Goal: Task Accomplishment & Management: Manage account settings

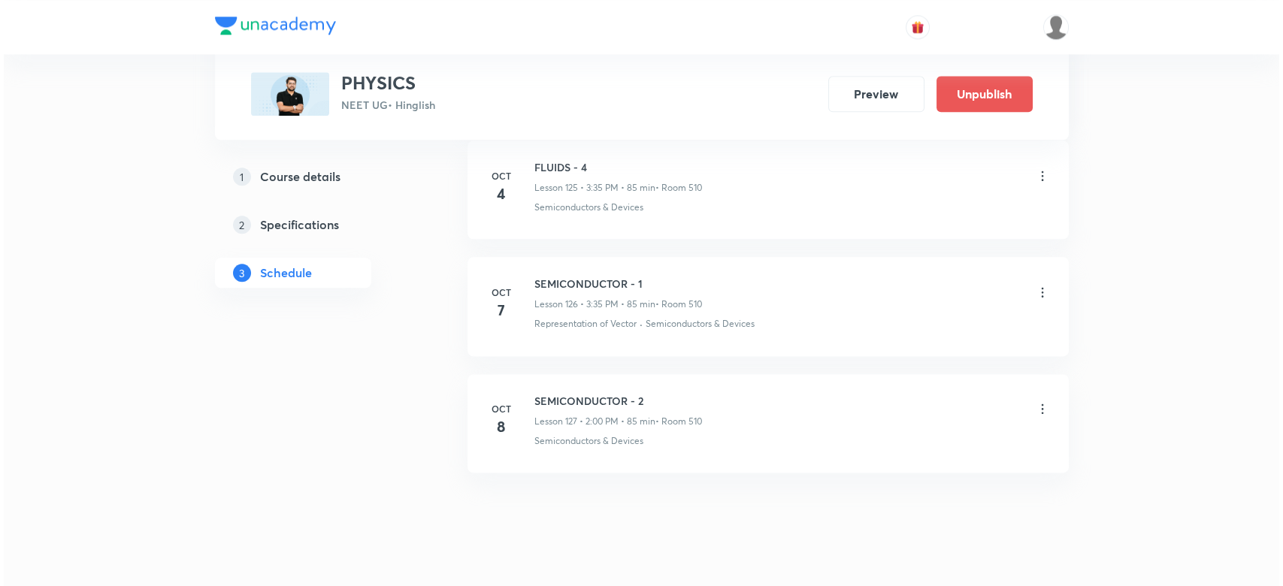
scroll to position [15488, 0]
drag, startPoint x: 528, startPoint y: 364, endPoint x: 709, endPoint y: 361, distance: 181.9
click at [709, 370] on li "Oct 8 SEMICONDUCTOR - 2 Lesson 127 • 2:00 PM • 85 min • Room 510 Semiconductors…" at bounding box center [764, 419] width 601 height 98
click at [1040, 397] on icon at bounding box center [1038, 404] width 15 height 15
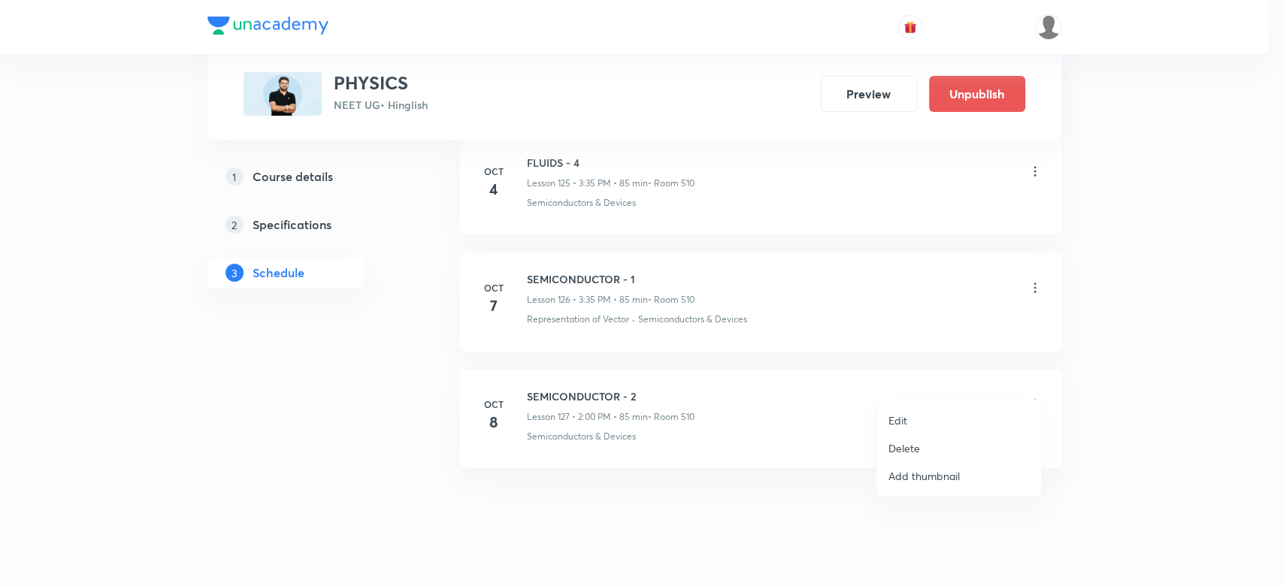
click at [902, 417] on p "Edit" at bounding box center [897, 421] width 19 height 16
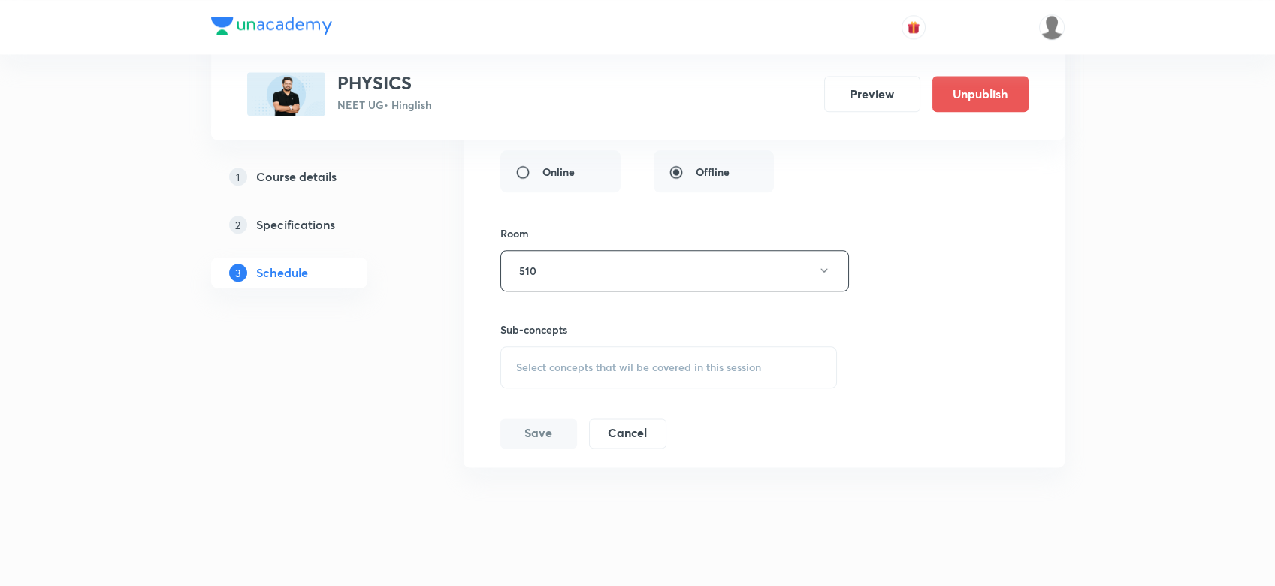
click at [617, 346] on div "Select concepts that wil be covered in this session" at bounding box center [668, 367] width 337 height 42
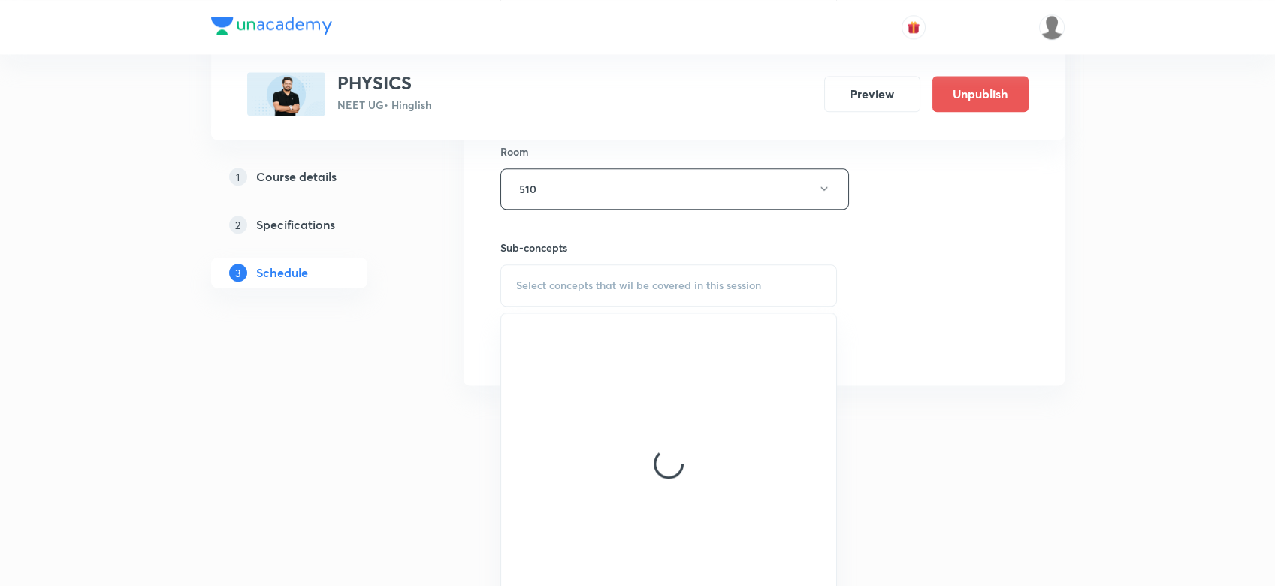
scroll to position [15446, 0]
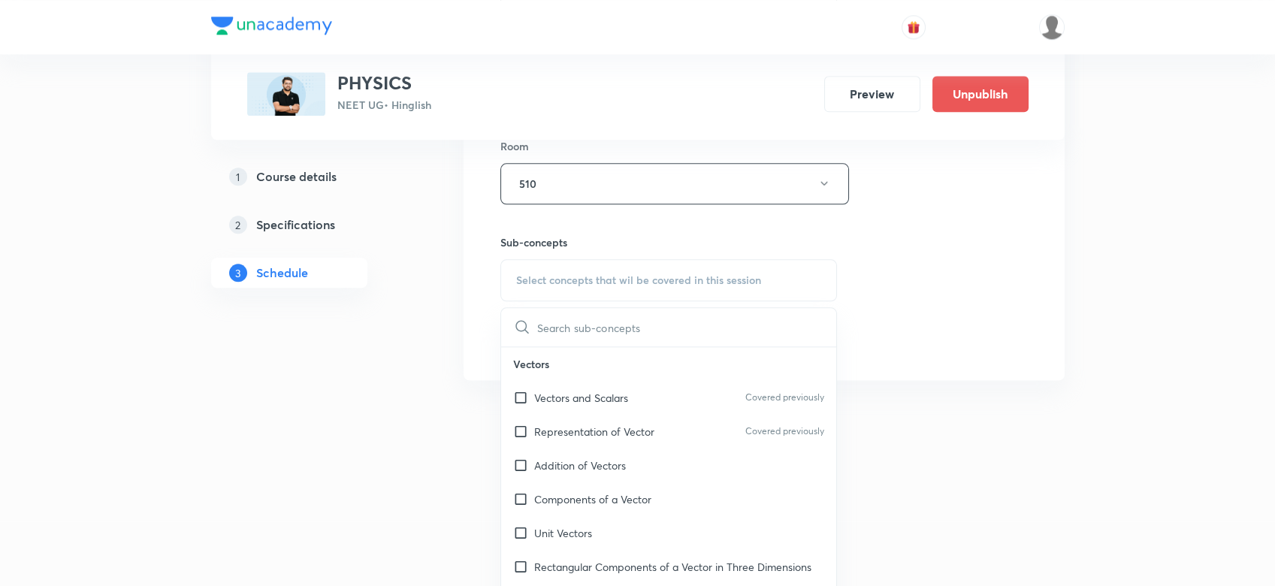
click at [590, 424] on p "Representation of Vector" at bounding box center [594, 432] width 120 height 16
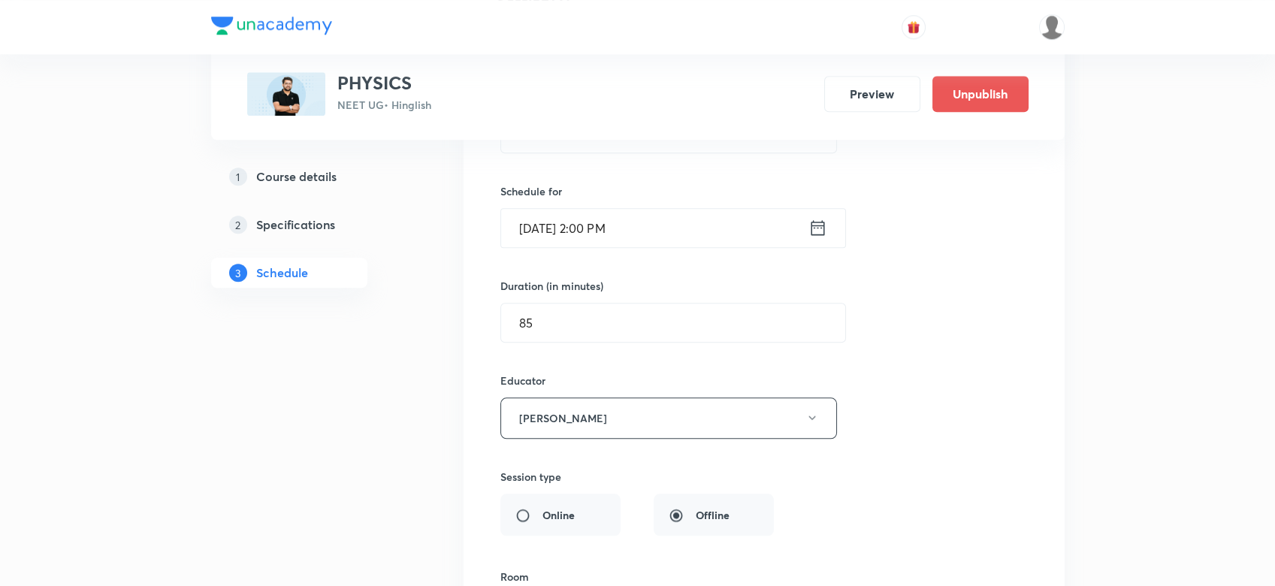
scroll to position [14954, 0]
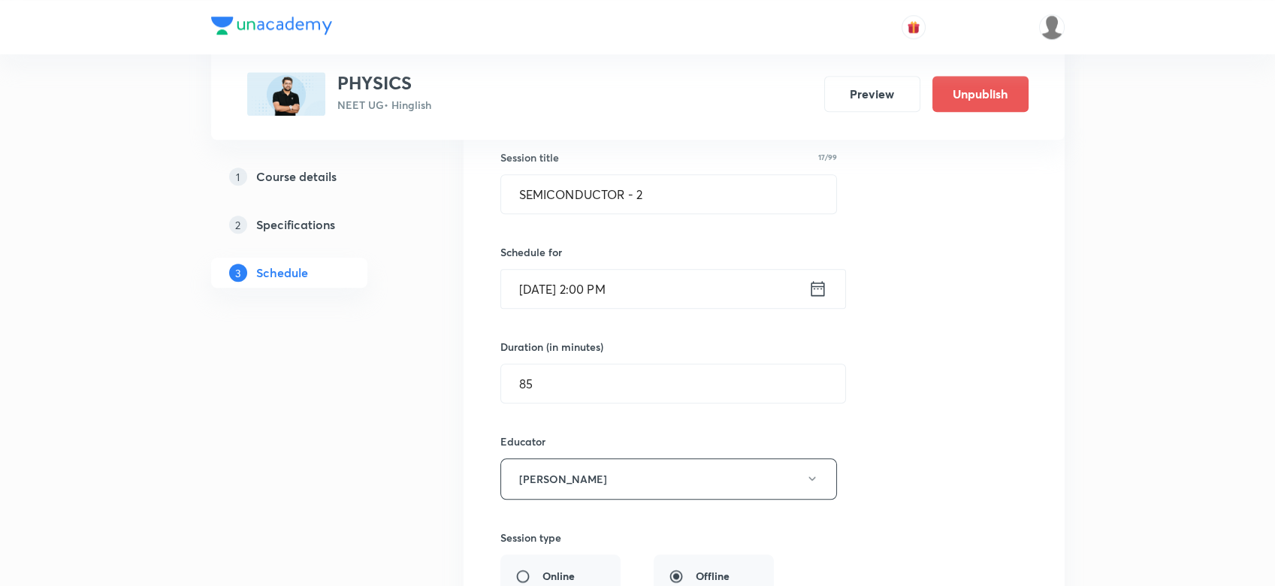
click at [812, 278] on icon at bounding box center [818, 288] width 19 height 21
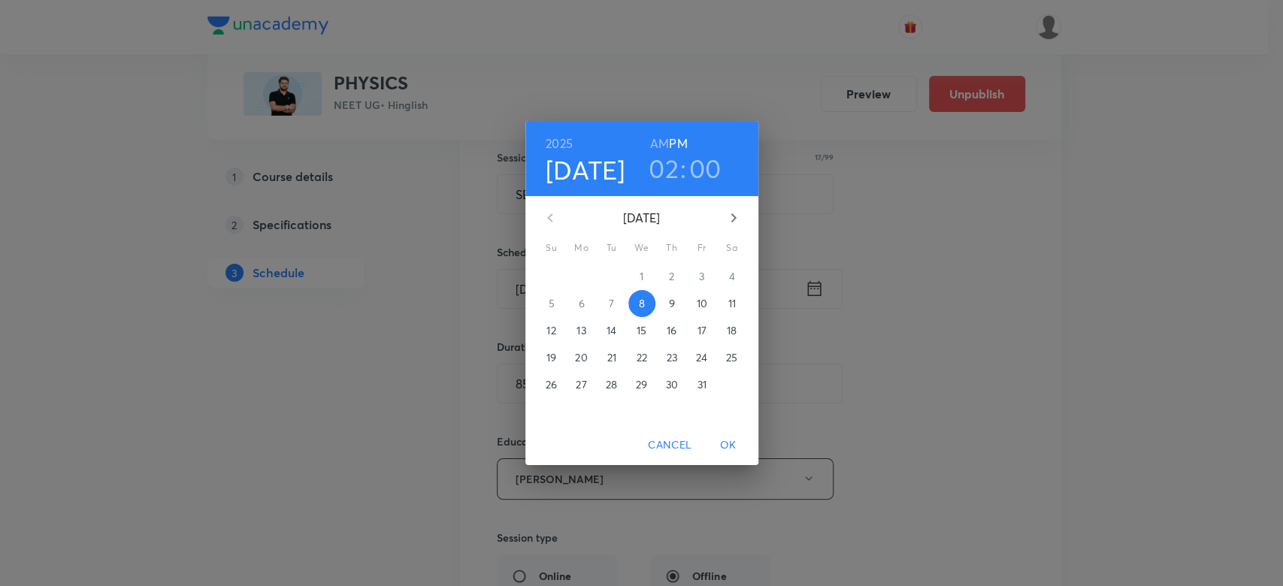
click at [670, 170] on h3 "02" at bounding box center [664, 169] width 30 height 32
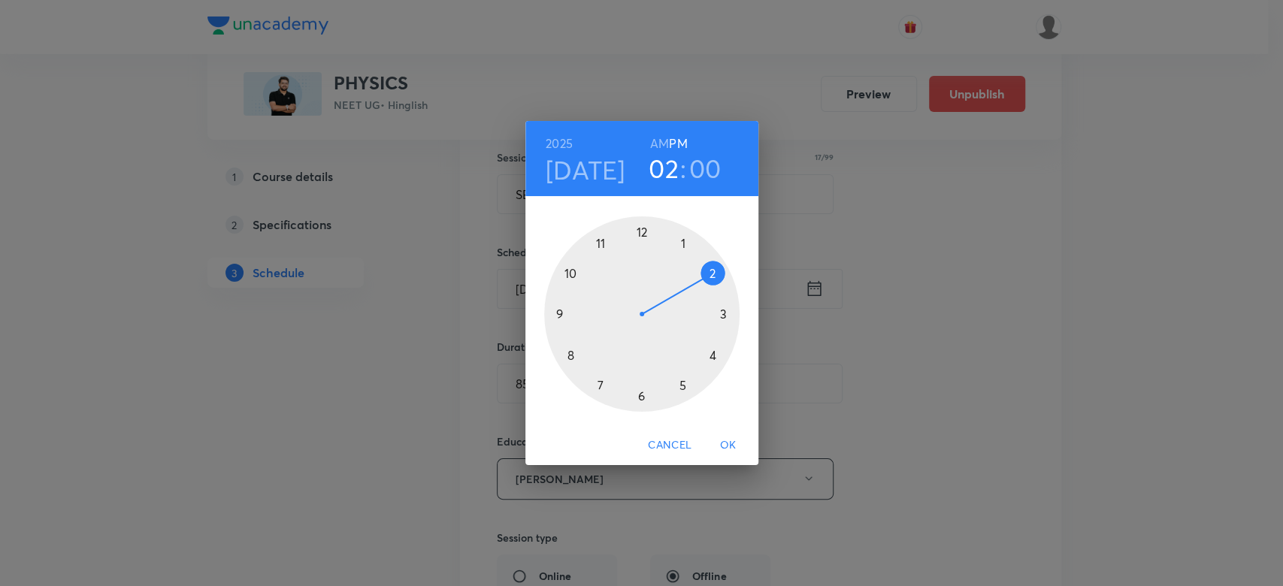
click at [722, 309] on div at bounding box center [641, 313] width 195 height 195
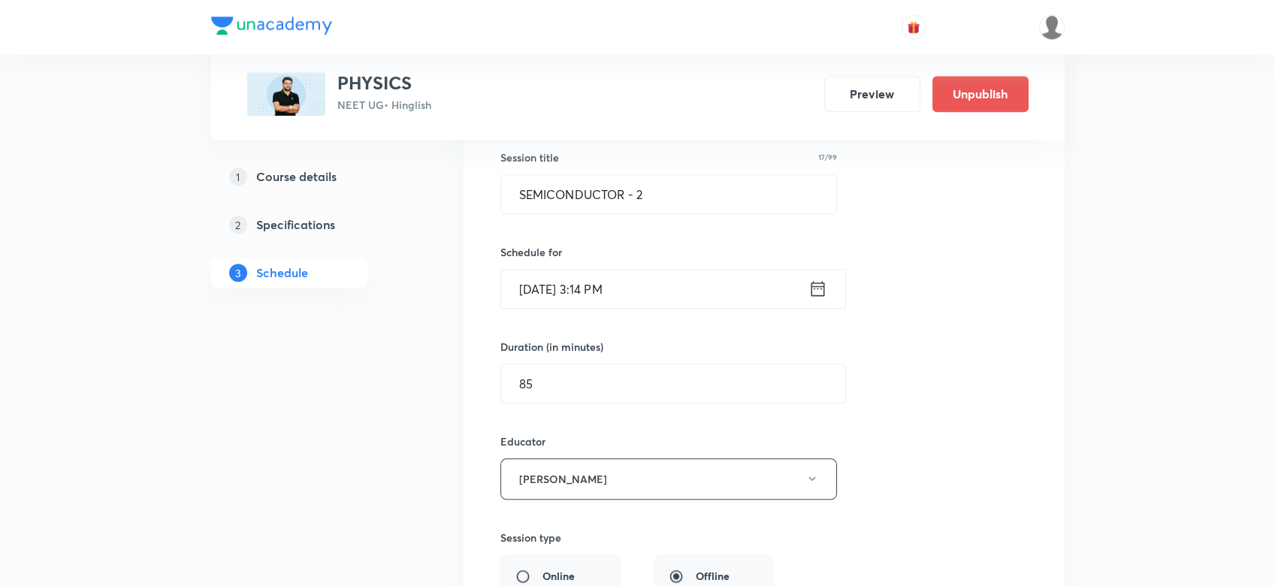
drag, startPoint x: 842, startPoint y: 255, endPoint x: 812, endPoint y: 262, distance: 31.0
click at [812, 269] on div "Oct 8, 2025, 3:14 PM ​" at bounding box center [673, 289] width 346 height 40
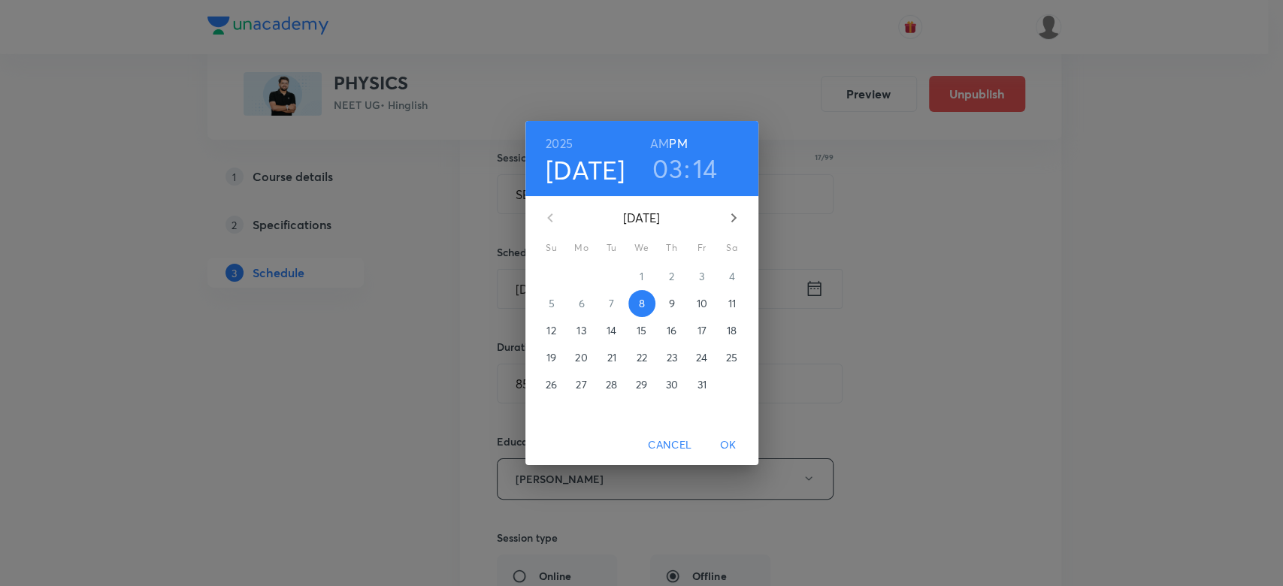
click at [812, 262] on div "2025 Oct 8 03 : 14 AM PM October 2025 Su Mo Tu We Th Fr Sa 28 29 30 1 2 3 4 5 6…" at bounding box center [641, 293] width 1283 height 586
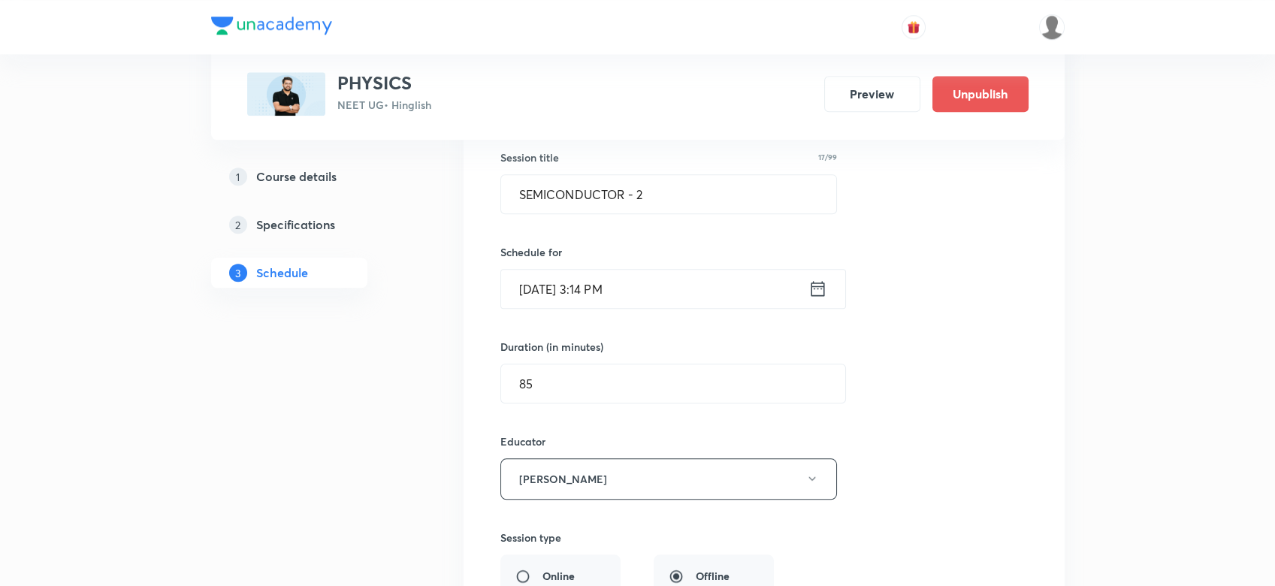
click at [812, 278] on icon at bounding box center [818, 288] width 19 height 21
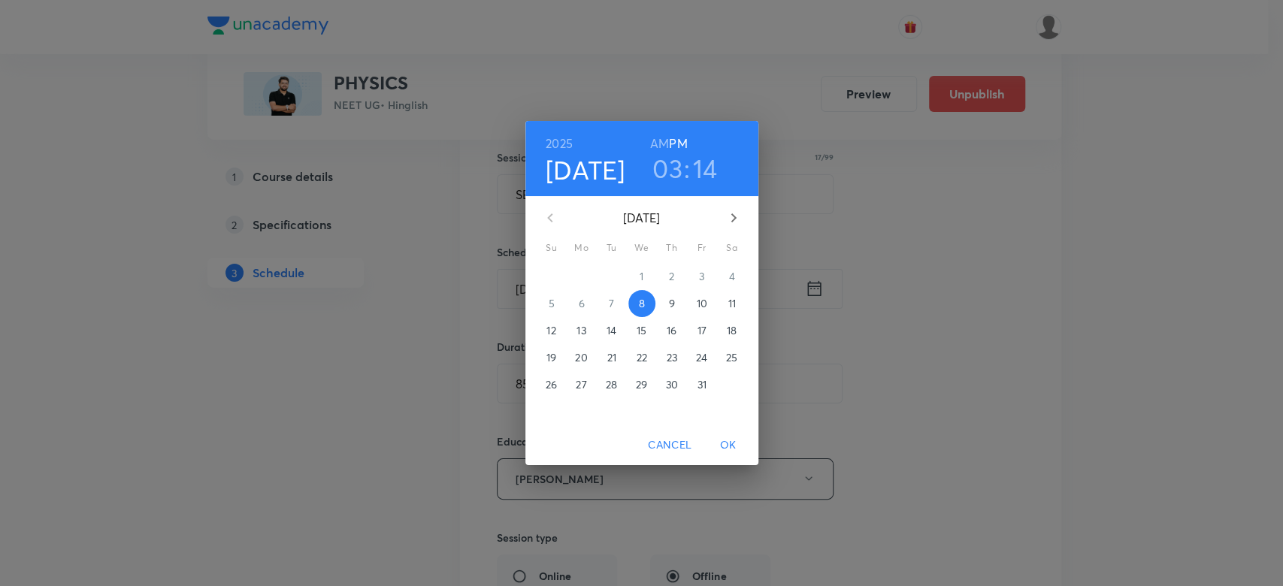
click at [703, 165] on h3 "14" at bounding box center [705, 169] width 25 height 32
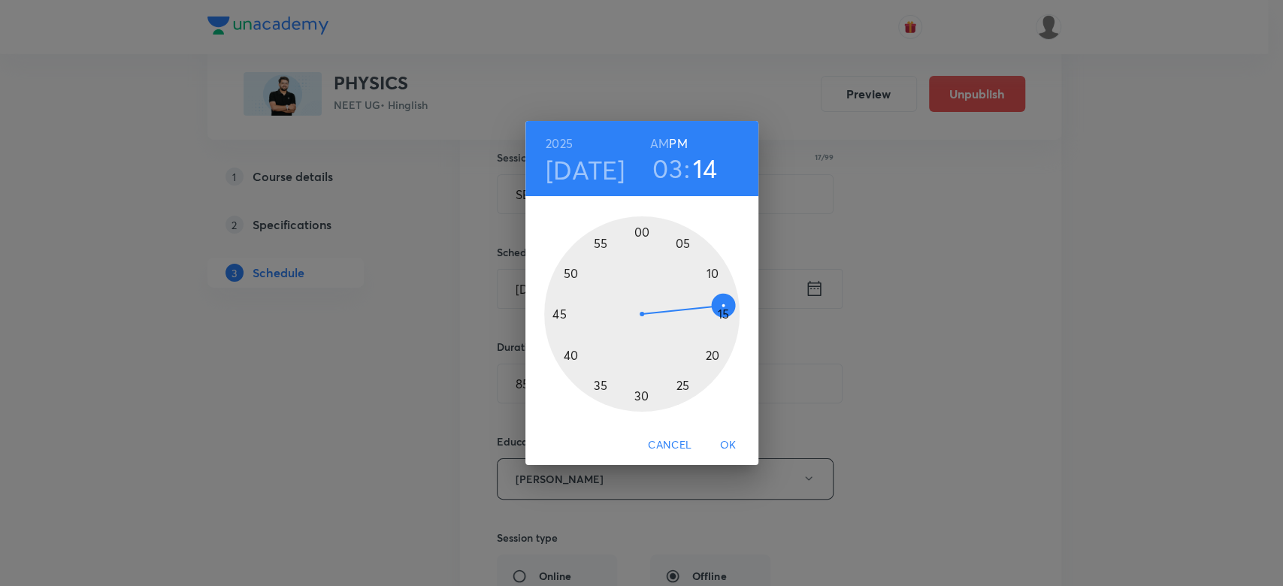
click at [597, 388] on div at bounding box center [641, 313] width 195 height 195
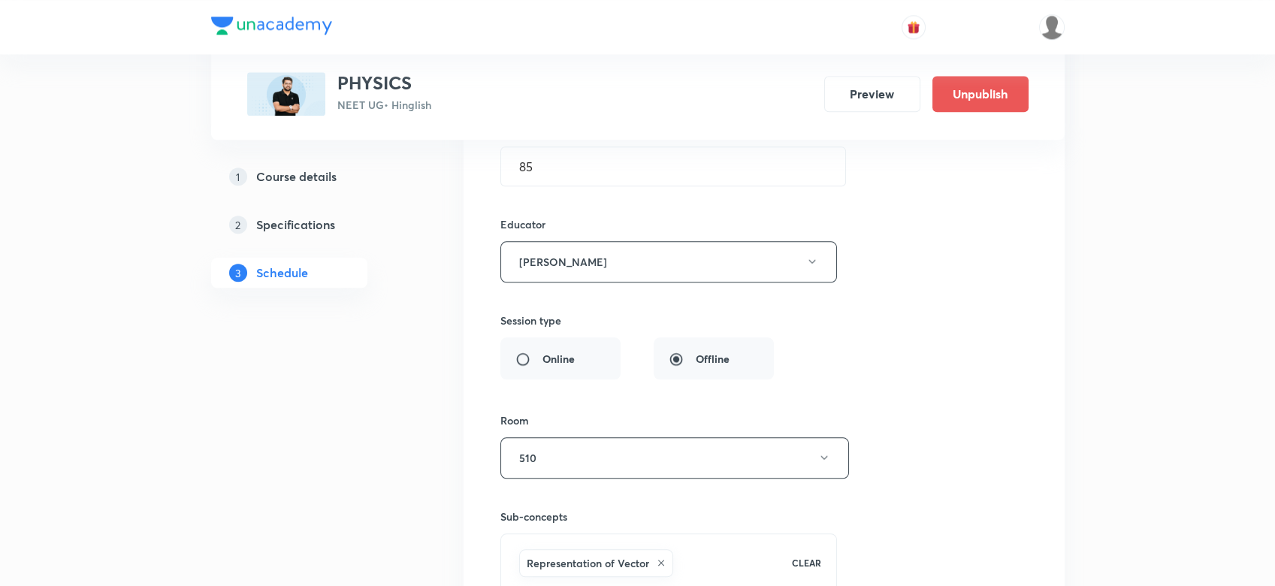
scroll to position [15375, 0]
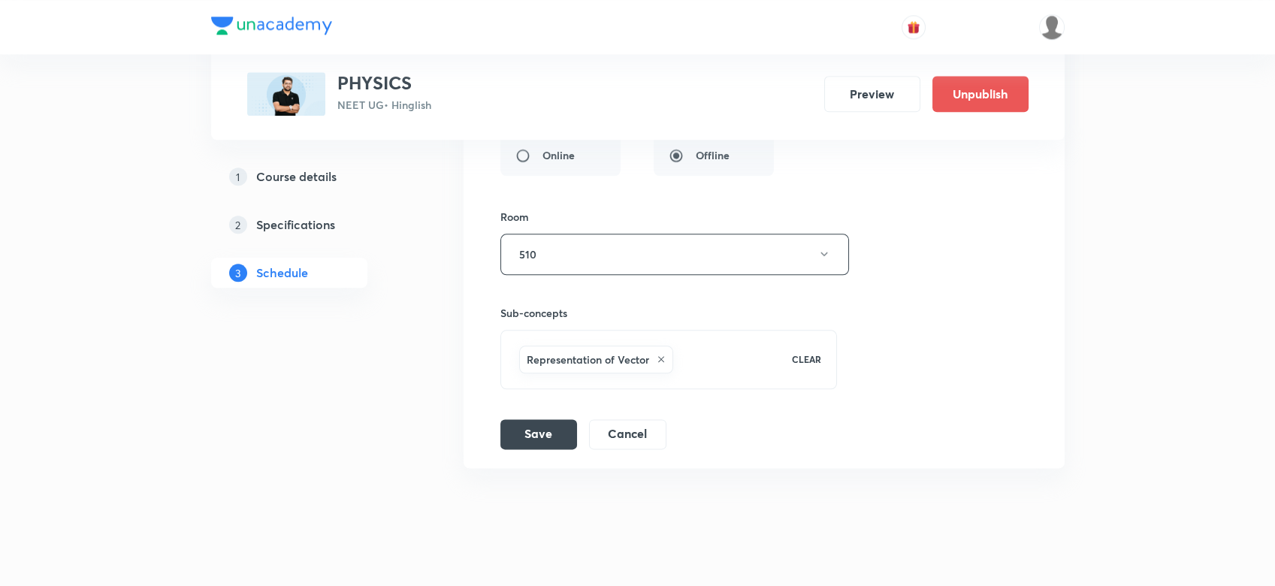
click at [527, 429] on li "SEMICONDUCTOR - 2 Lesson 127 • Room 510 Semiconductors & Devices Session 127 Li…" at bounding box center [764, 39] width 601 height 857
click at [546, 418] on button "Save" at bounding box center [538, 433] width 77 height 30
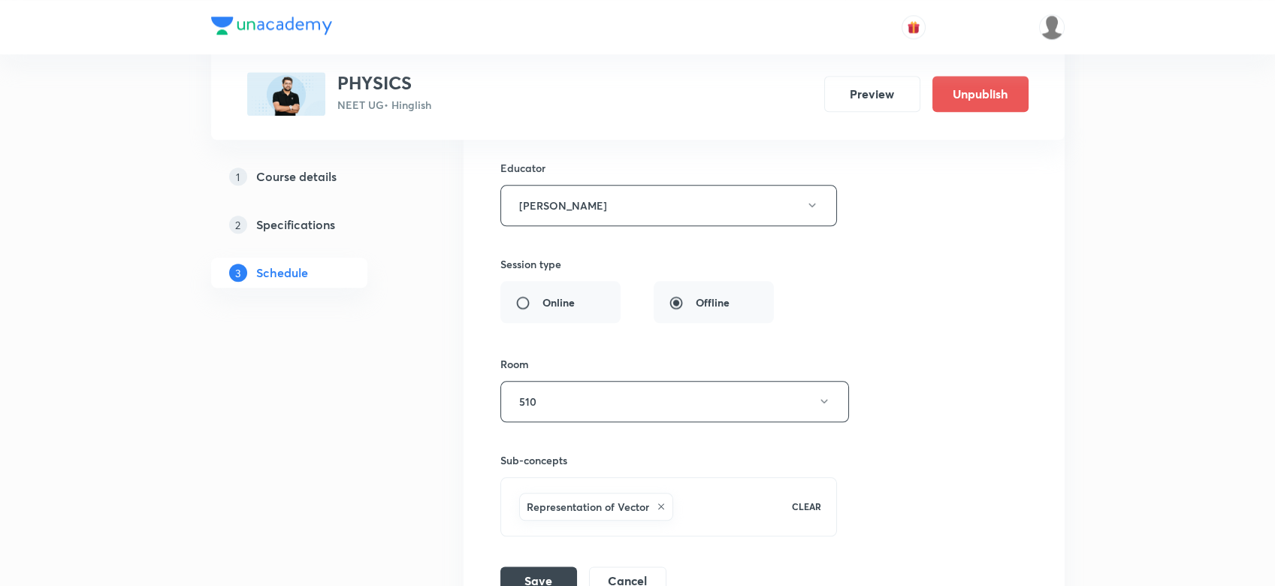
scroll to position [15235, 0]
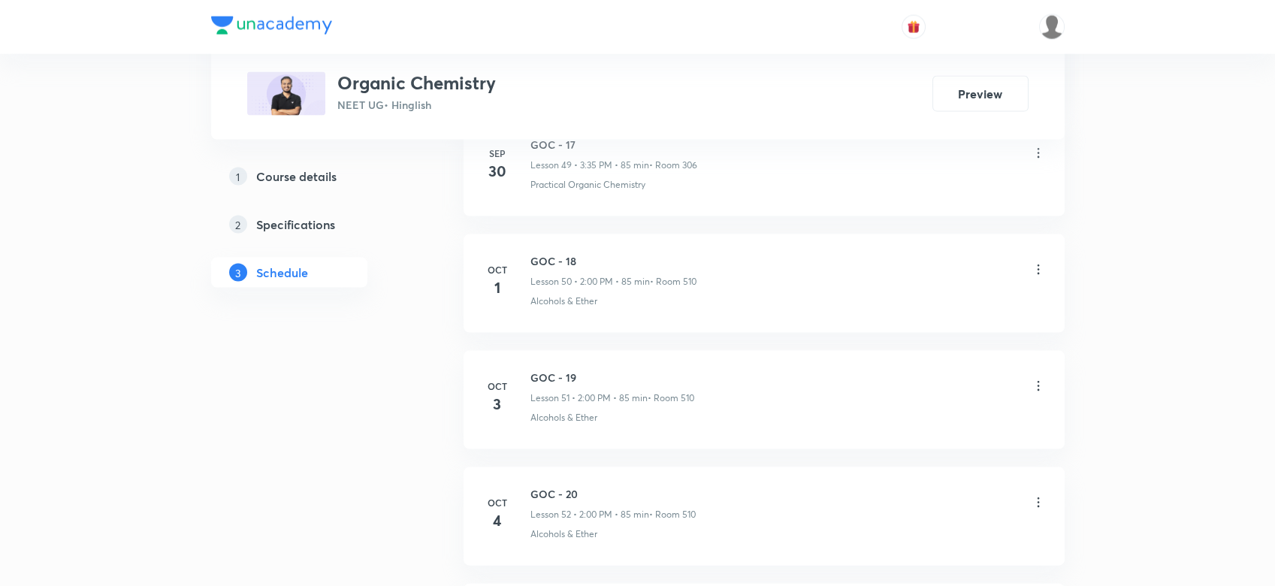
scroll to position [6996, 0]
click at [531, 362] on li "Oct 7 GOC - 22 Lesson 54 • 2:00 PM • 85 min • Room 510 Practical Organic Chemis…" at bounding box center [764, 405] width 601 height 98
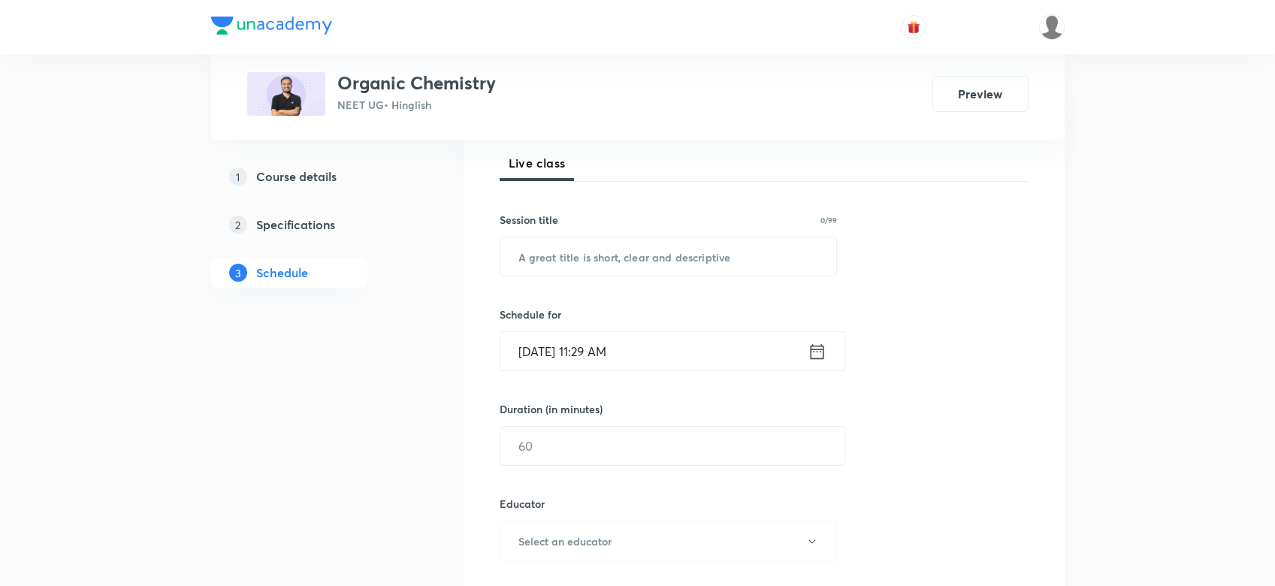
scroll to position [216, 0]
paste input "[MEDICAL_DATA] - 1"
click at [555, 254] on input "text" at bounding box center [668, 254] width 337 height 38
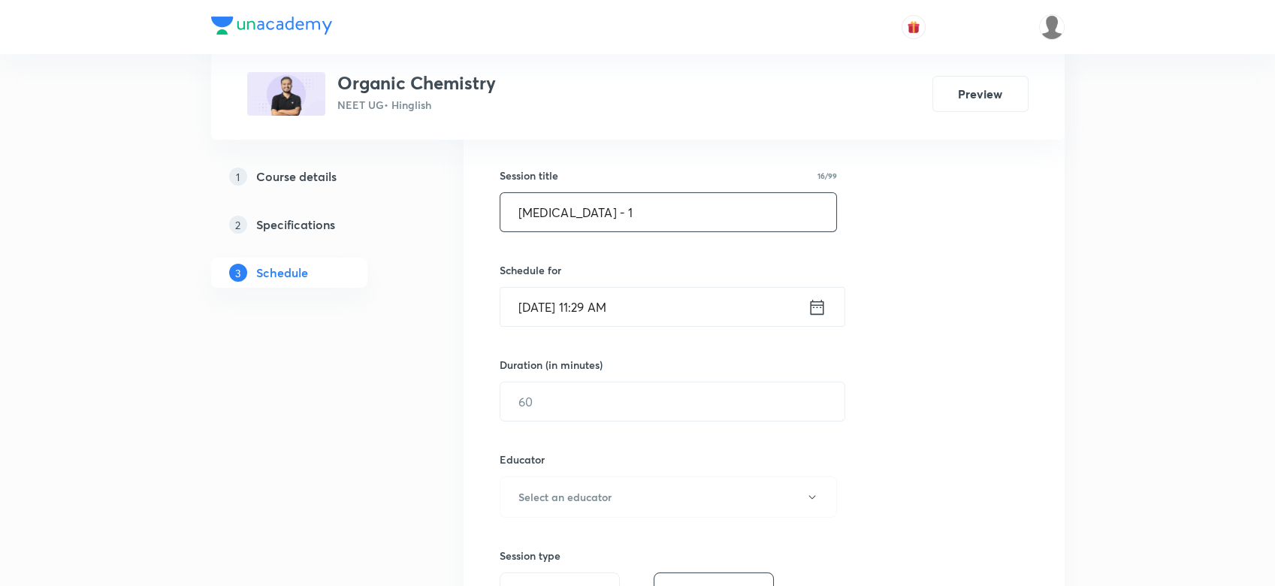
scroll to position [350, 0]
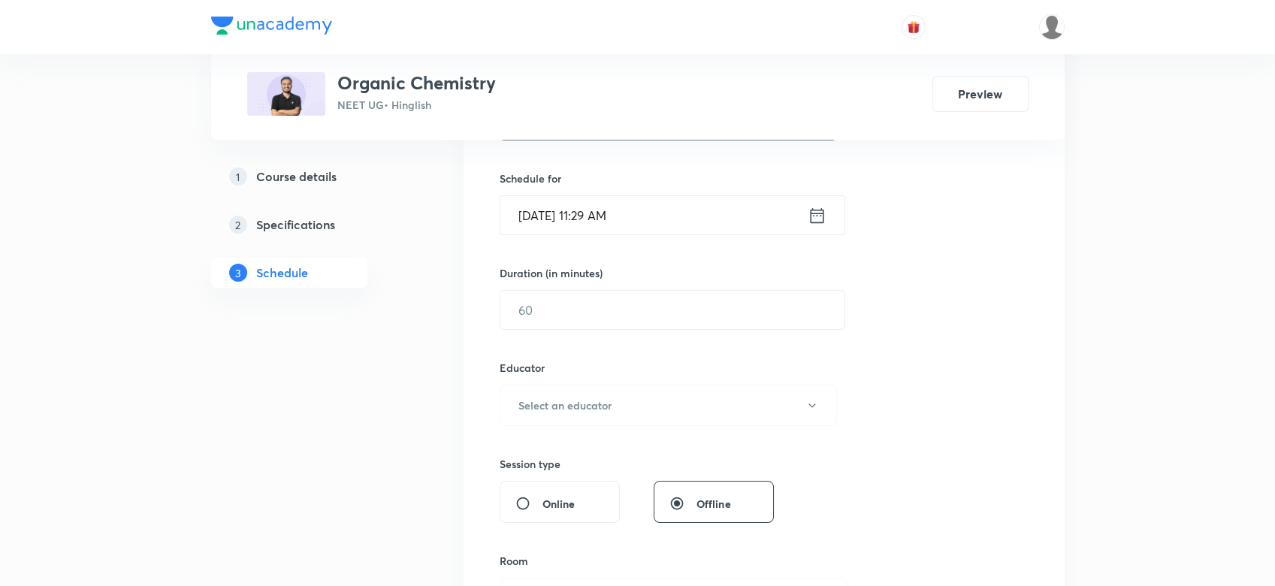
type input "[MEDICAL_DATA] - 1"
click at [810, 210] on icon at bounding box center [817, 214] width 14 height 15
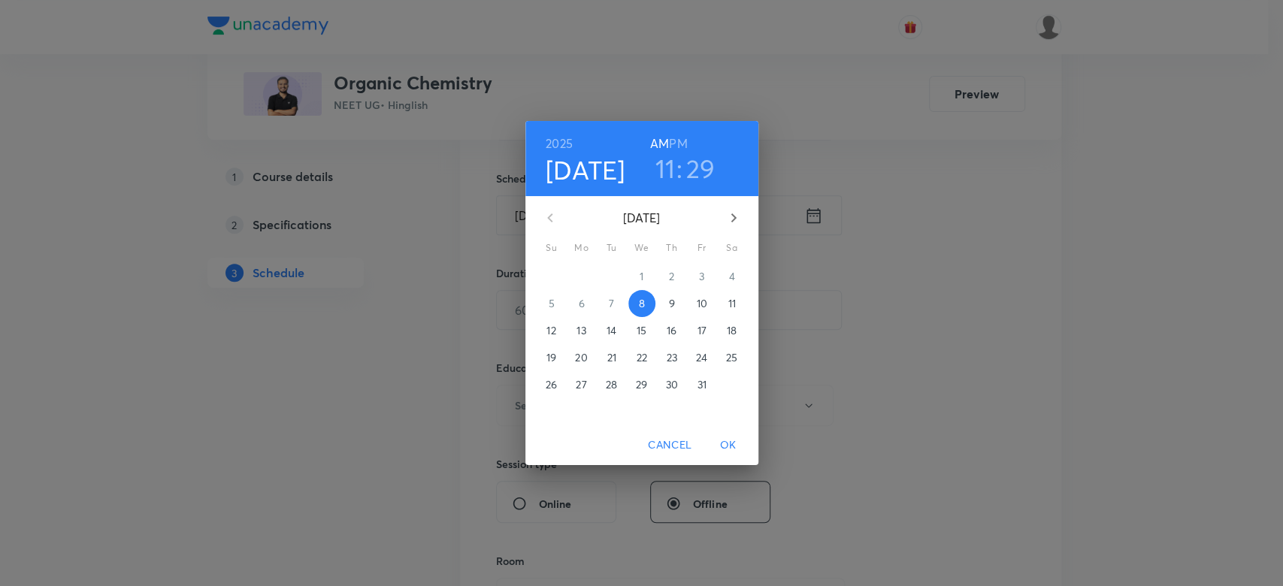
click at [679, 138] on h6 "PM" at bounding box center [678, 143] width 18 height 21
click at [667, 168] on h3 "11" at bounding box center [665, 169] width 20 height 32
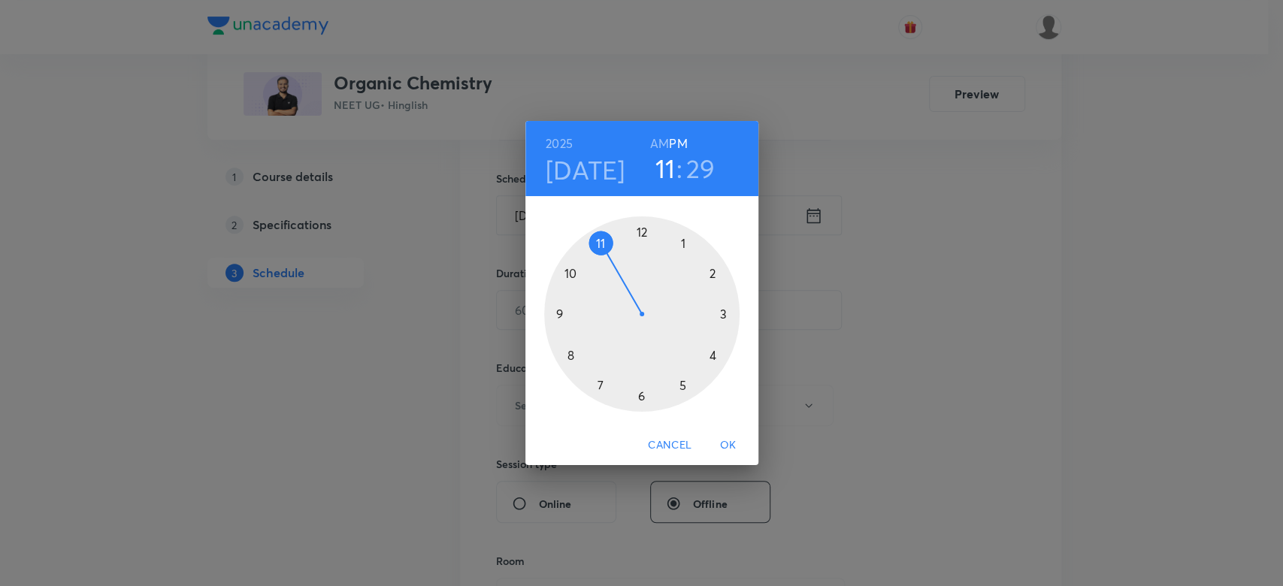
click at [712, 276] on div at bounding box center [641, 313] width 195 height 195
click at [640, 231] on div at bounding box center [641, 313] width 195 height 195
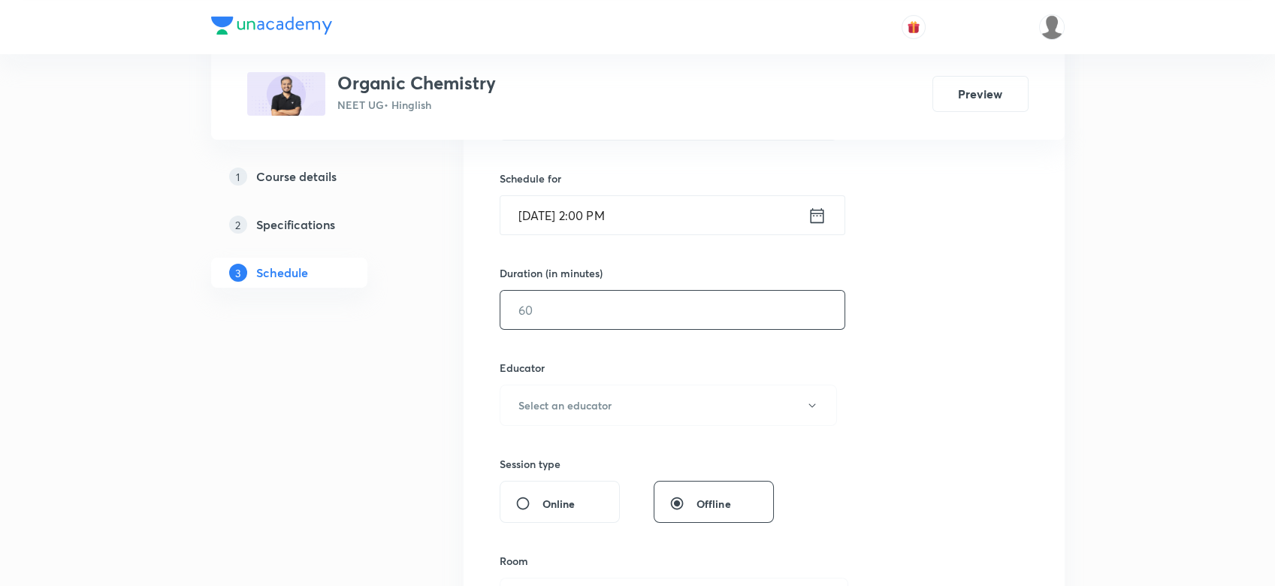
click at [527, 304] on input "text" at bounding box center [672, 310] width 344 height 38
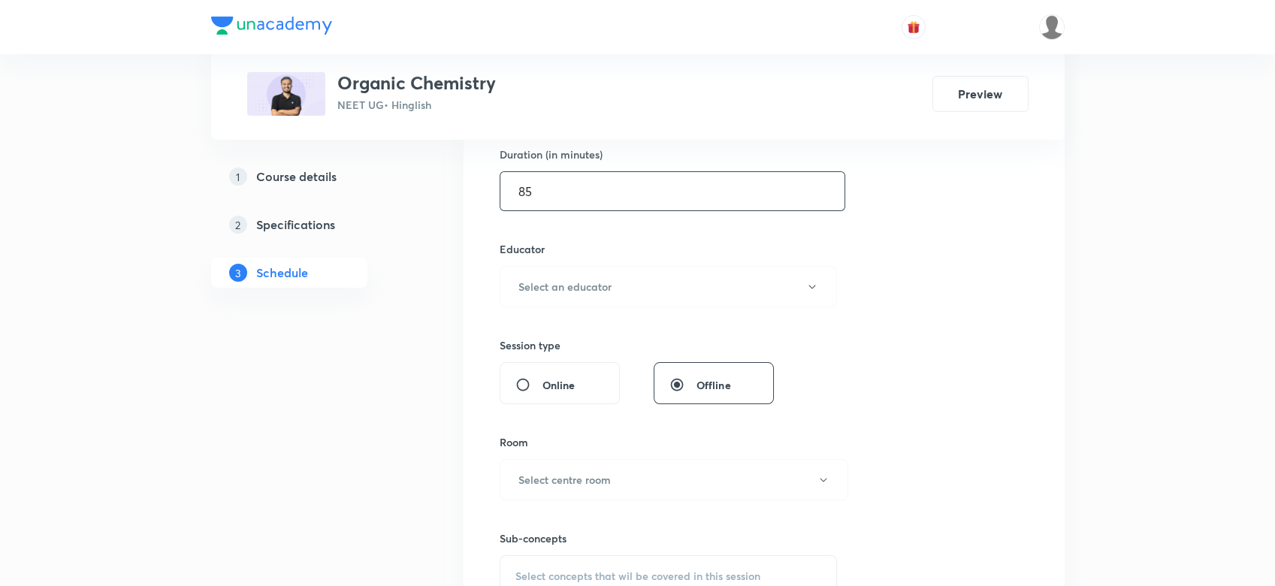
scroll to position [474, 0]
type input "85"
drag, startPoint x: 527, startPoint y: 304, endPoint x: 524, endPoint y: 286, distance: 18.3
click at [524, 286] on div "Session 55 Live class Session title 16/99 HYDROCARBONS - 1 ​ Schedule for Oct 8…" at bounding box center [764, 251] width 529 height 802
click at [524, 286] on h6 "Select an educator" at bounding box center [565, 282] width 93 height 16
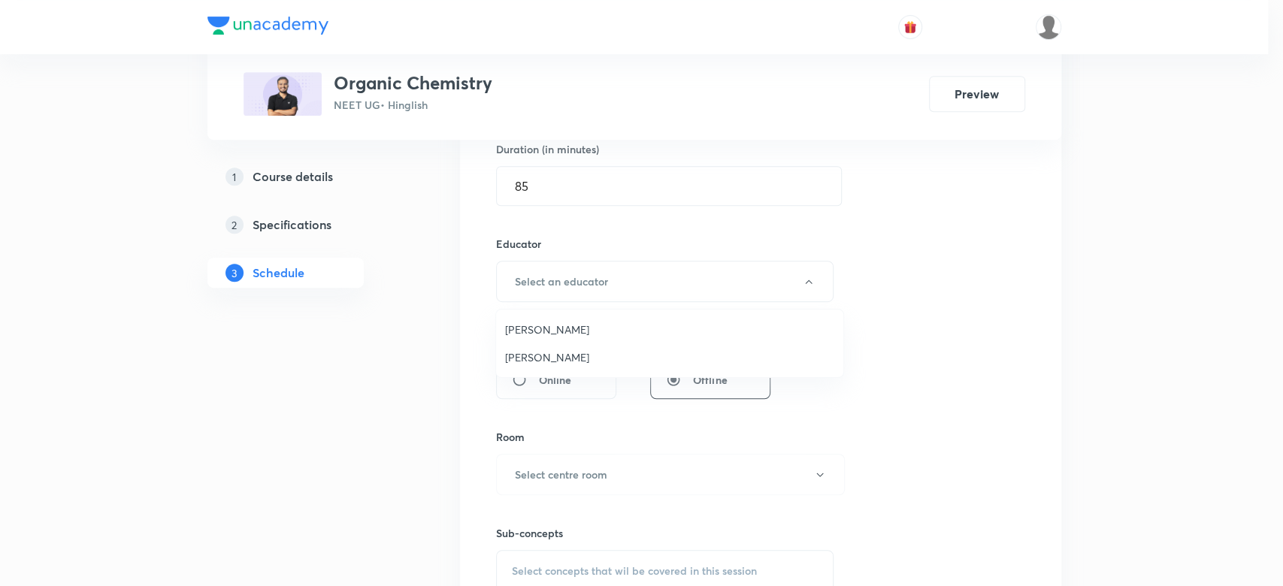
click at [524, 330] on span "Yogender Singh" at bounding box center [669, 330] width 329 height 16
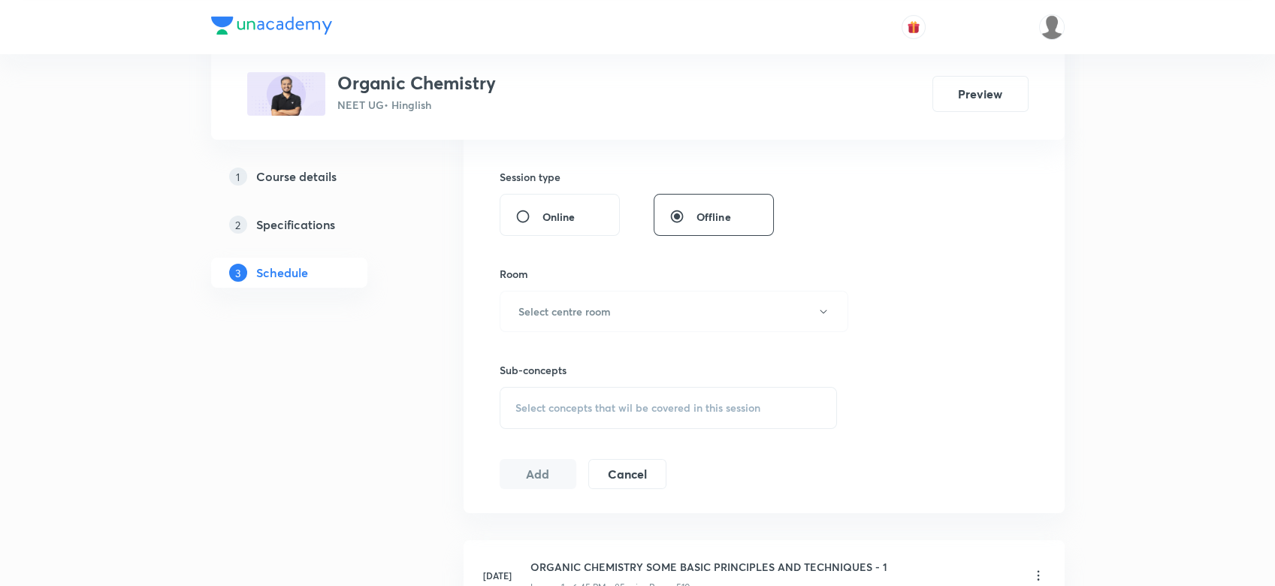
scroll to position [655, 0]
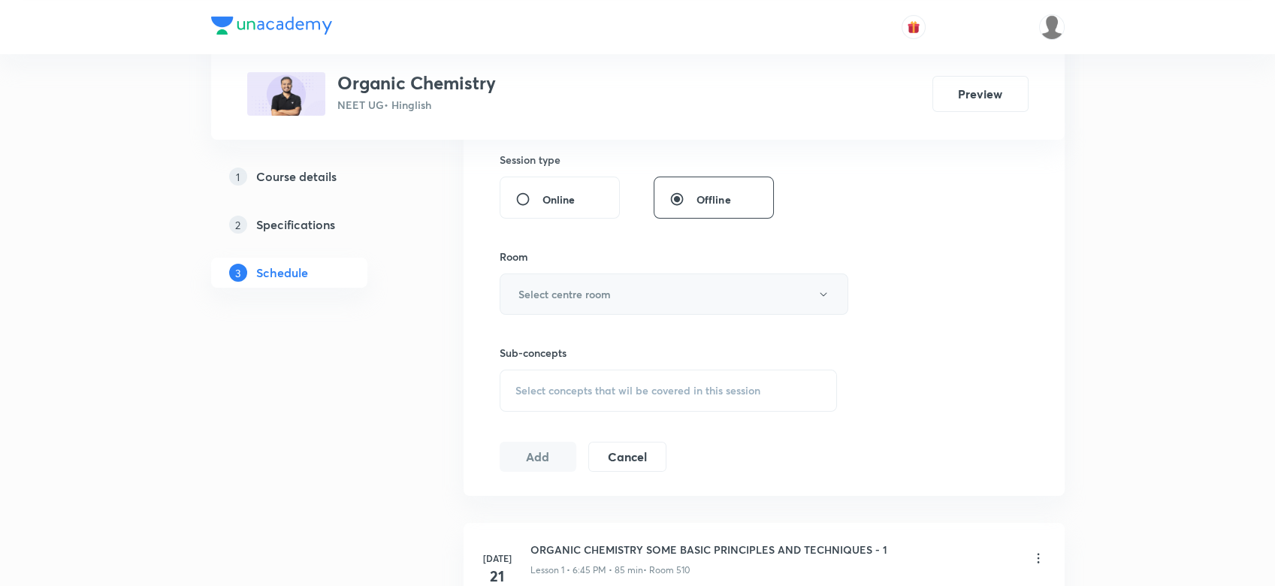
click at [577, 290] on h6 "Select centre room" at bounding box center [565, 294] width 92 height 16
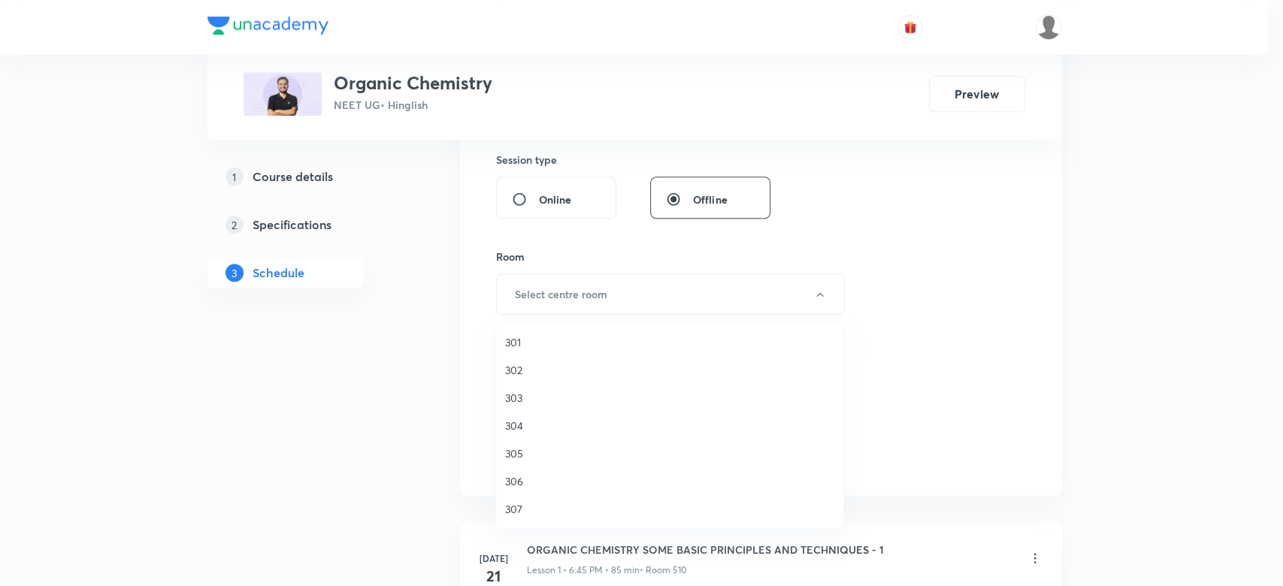
click at [533, 335] on span "301" at bounding box center [669, 342] width 329 height 16
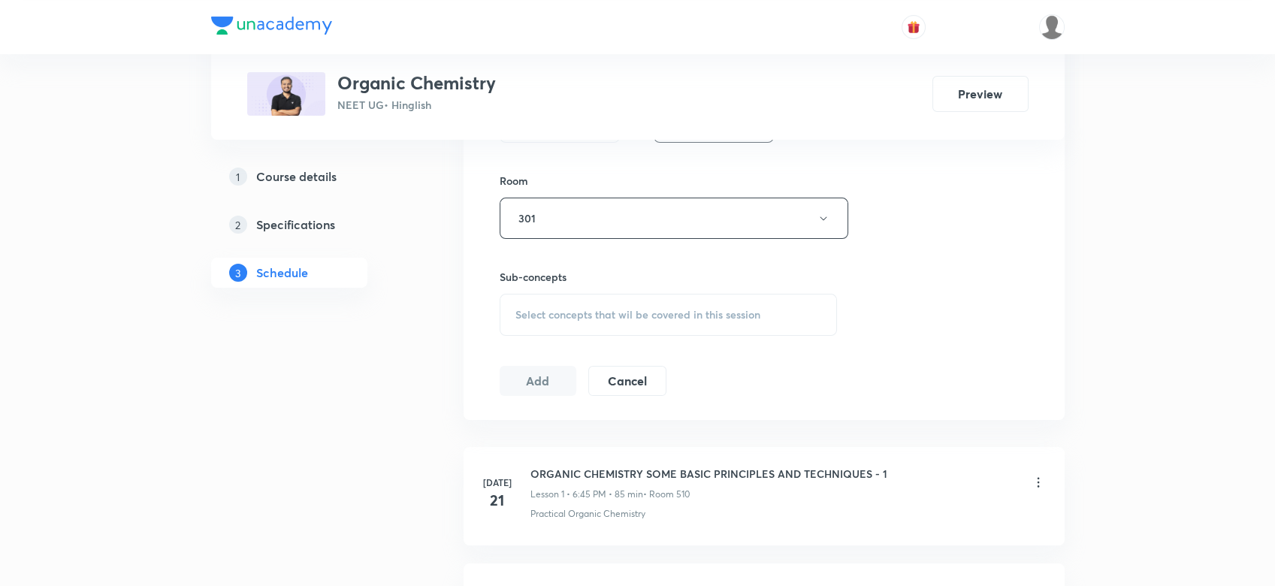
scroll to position [731, 0]
click at [540, 304] on div "Select concepts that wil be covered in this session" at bounding box center [669, 314] width 338 height 42
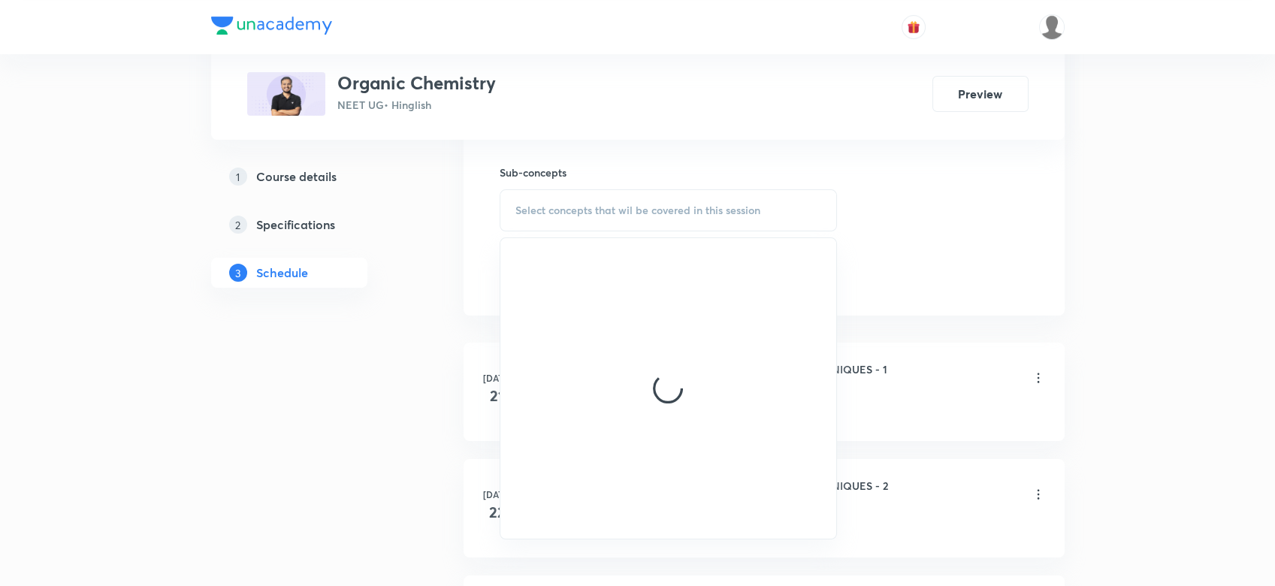
scroll to position [848, 0]
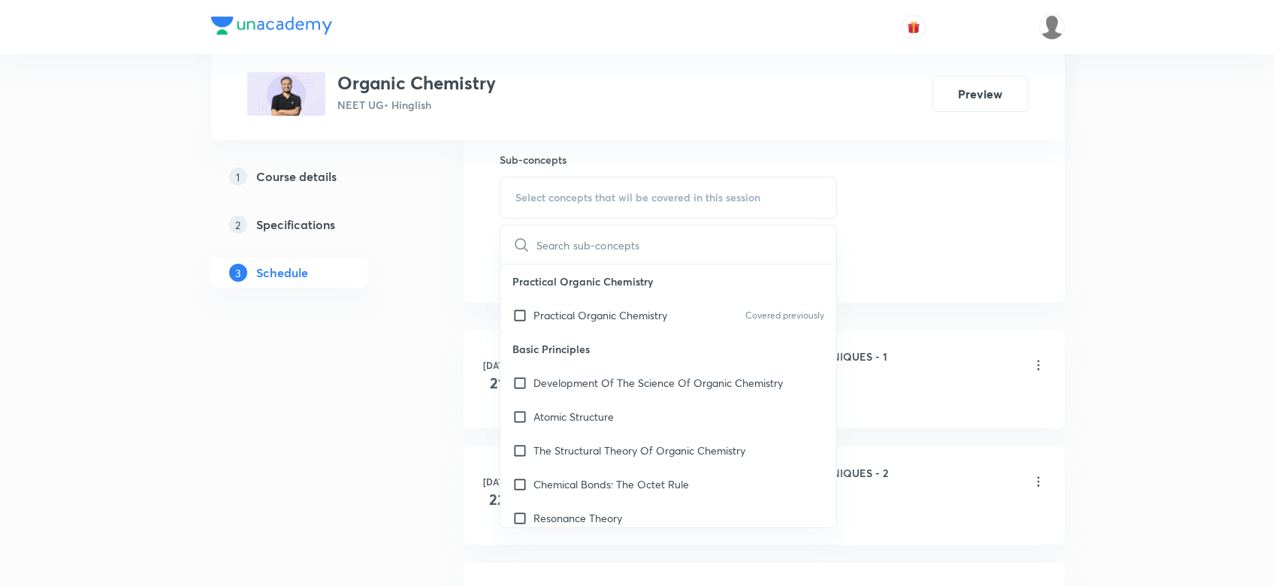
click at [540, 325] on div "Practical Organic Chemistry Covered previously" at bounding box center [668, 315] width 337 height 34
checkbox input "true"
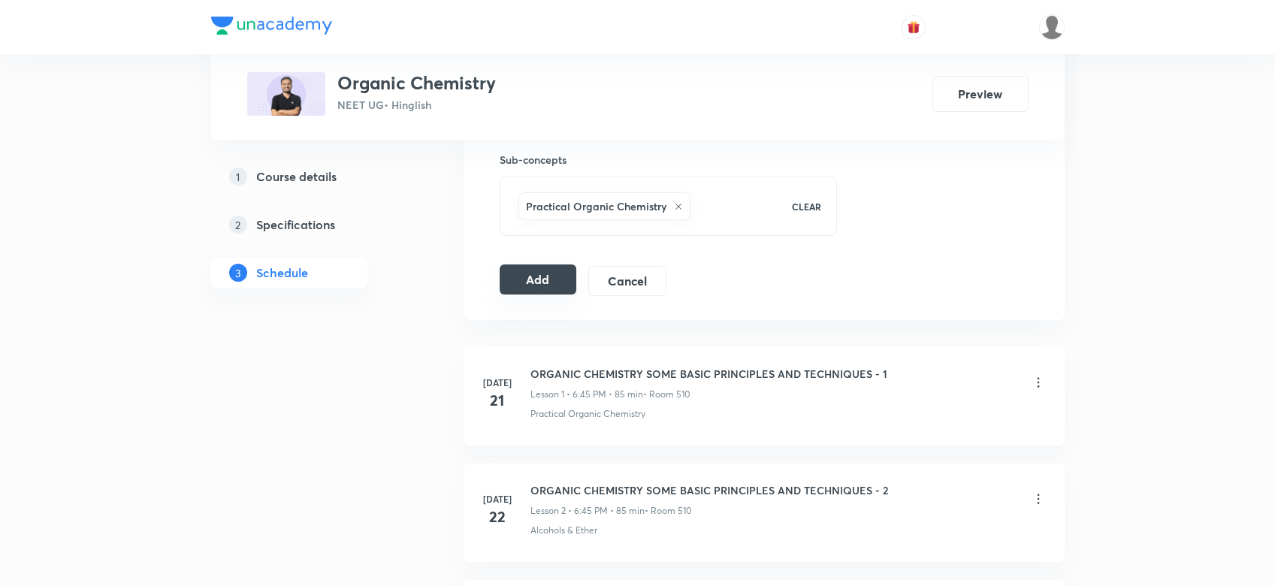
click at [500, 280] on button "Add" at bounding box center [538, 280] width 77 height 30
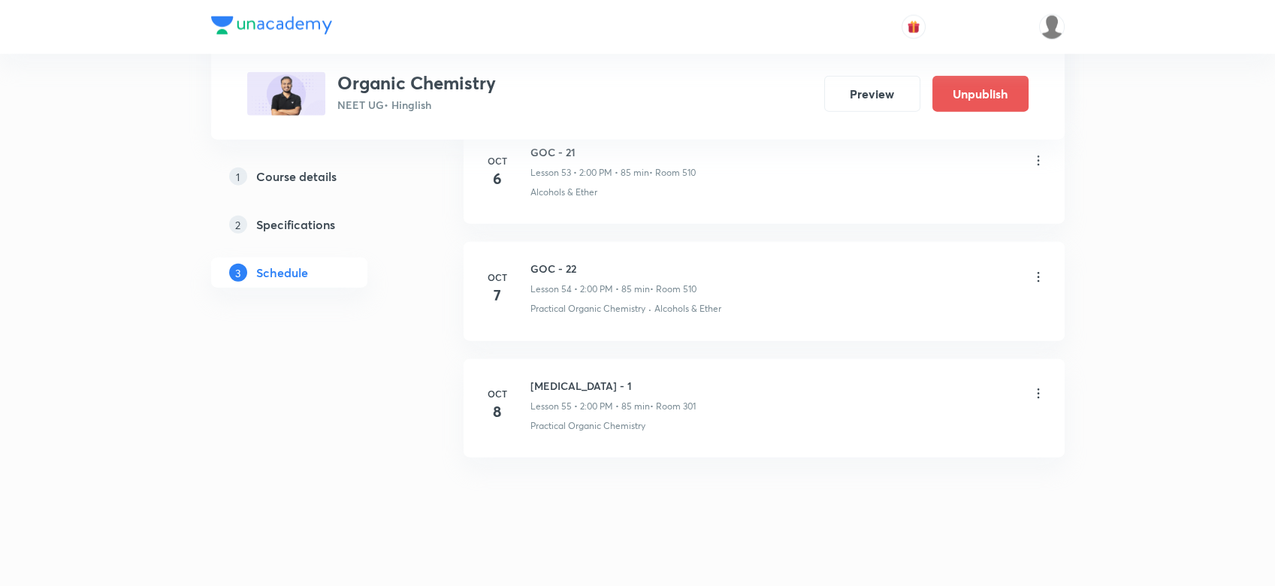
scroll to position [7112, 0]
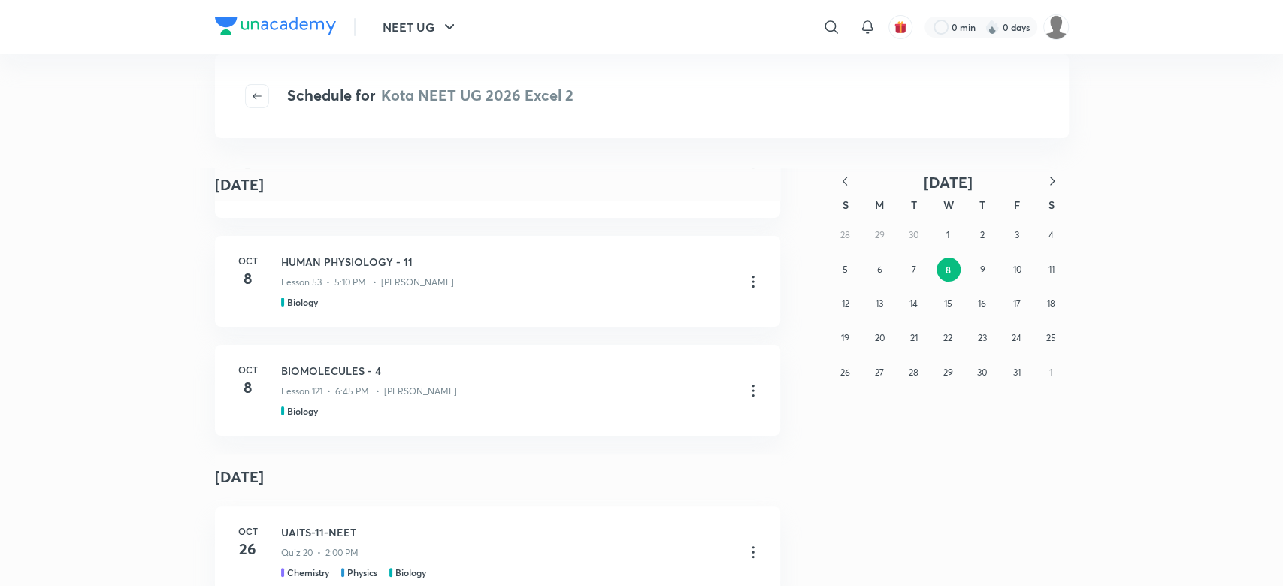
scroll to position [200, 0]
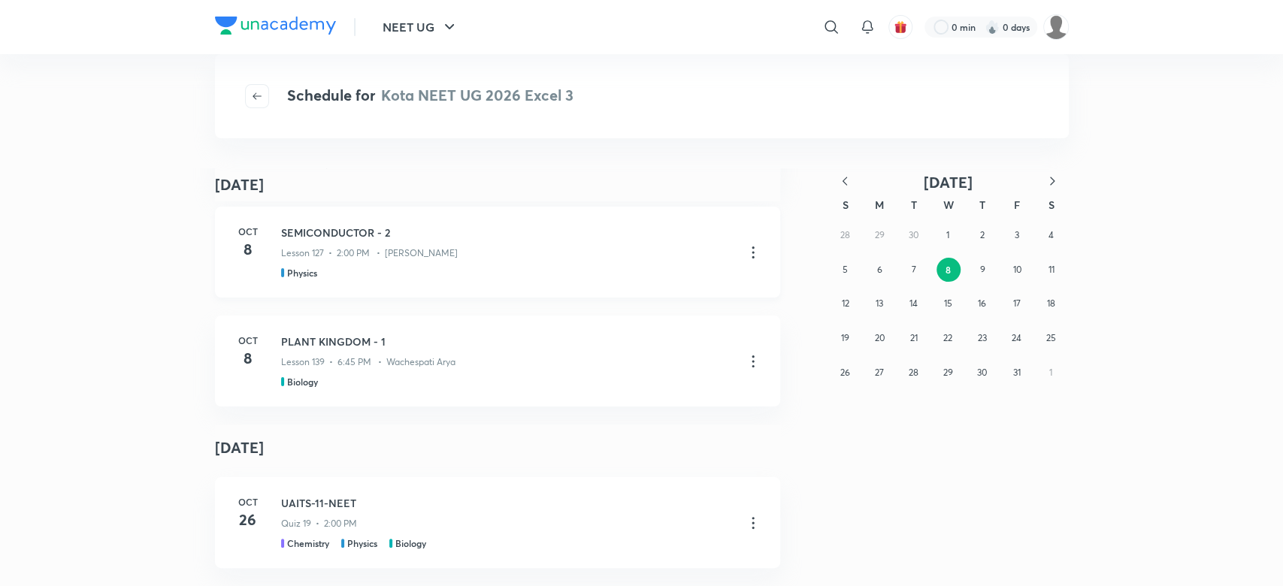
scroll to position [132, 0]
